Goal: Task Accomplishment & Management: Use online tool/utility

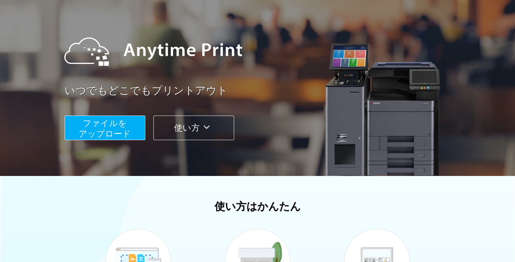
scroll to position [66, 0]
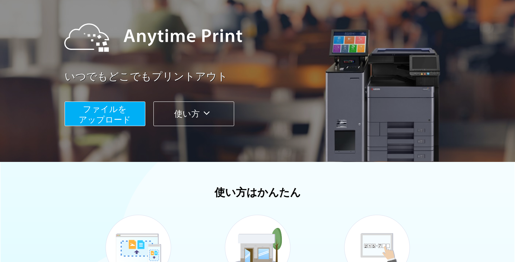
click at [125, 113] on span "ファイルを ​​アップロード" at bounding box center [105, 114] width 52 height 20
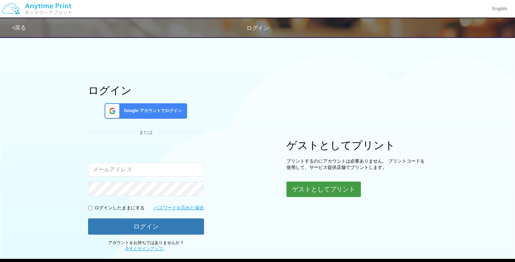
click at [314, 185] on button "ゲストとしてプリント" at bounding box center [323, 188] width 74 height 15
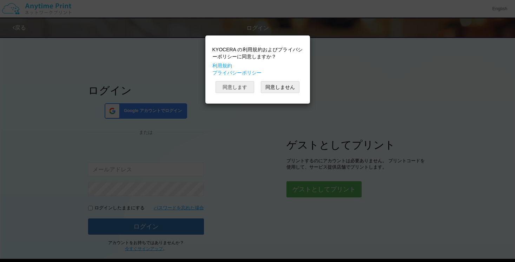
click at [247, 86] on button "同意します" at bounding box center [235, 87] width 39 height 12
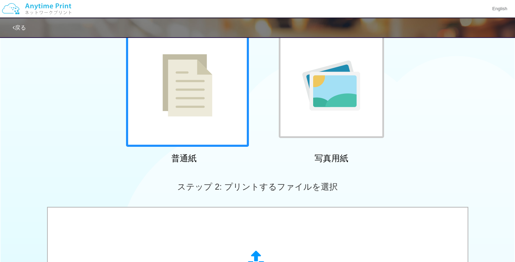
scroll to position [144, 0]
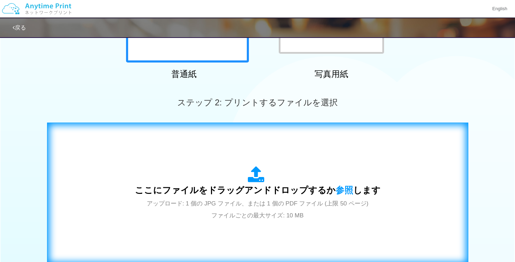
click at [245, 184] on div "ここにファイルをドラッグアンドドロップするか 参照 します アップロード: 1 個の JPG ファイル、または 1 個の PDF ファイル (上限 50 ペー…" at bounding box center [258, 193] width 246 height 55
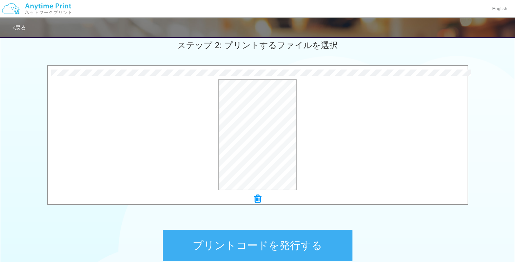
scroll to position [230, 0]
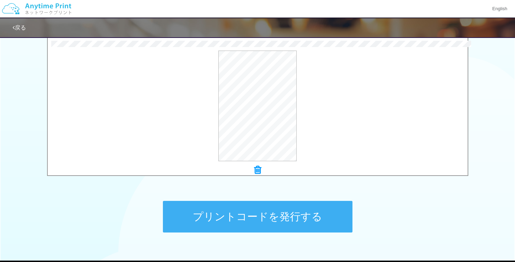
click at [265, 221] on button "プリントコードを発行する" at bounding box center [258, 217] width 190 height 32
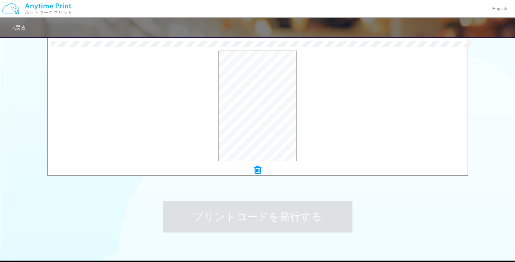
scroll to position [0, 0]
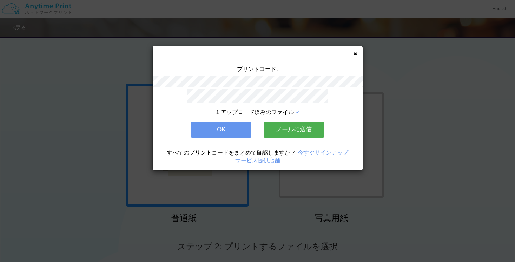
click at [357, 51] on div "プリントコード: 1 アップロード済みのファイル OK メールに送信 すべてのプリントコードをまとめて確認しますか？ 今すぐサインアップ サービス提供店舗" at bounding box center [258, 108] width 210 height 124
click at [355, 52] on icon at bounding box center [355, 54] width 4 height 5
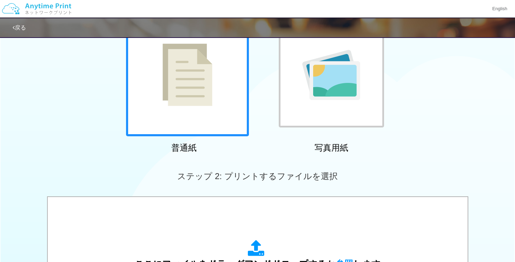
scroll to position [121, 0]
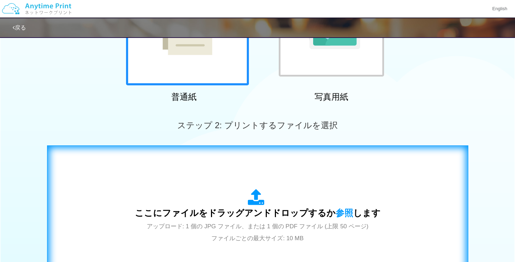
click at [276, 190] on div "ここにファイルをドラッグアンドドロップするか 参照 します アップロード: 1 個の JPG ファイル、または 1 個の PDF ファイル (上限 50 ペー…" at bounding box center [258, 216] width 246 height 55
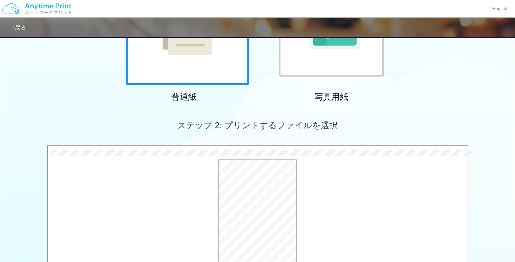
scroll to position [212, 0]
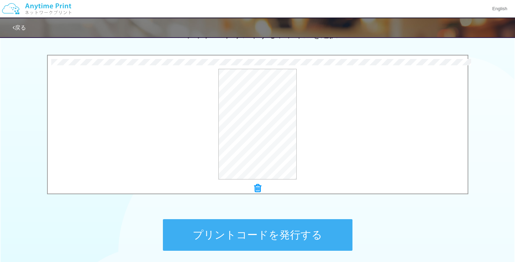
click at [290, 246] on button "プリントコードを発行する" at bounding box center [258, 235] width 190 height 32
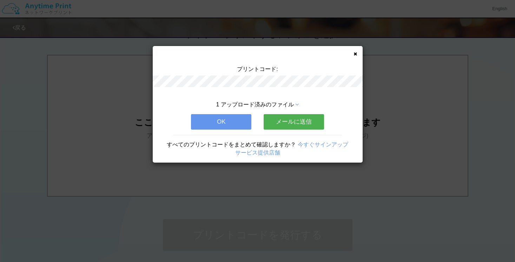
scroll to position [0, 0]
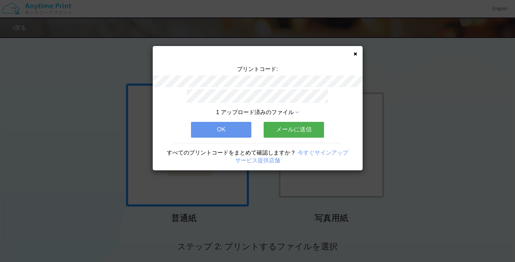
click at [354, 56] on div "プリントコード: 1 アップロード済みのファイル OK メールに送信 すべてのプリントコードをまとめて確認しますか？ 今すぐサインアップ サービス提供店舗" at bounding box center [258, 108] width 210 height 124
click at [356, 52] on icon at bounding box center [355, 54] width 4 height 5
